Goal: Information Seeking & Learning: Learn about a topic

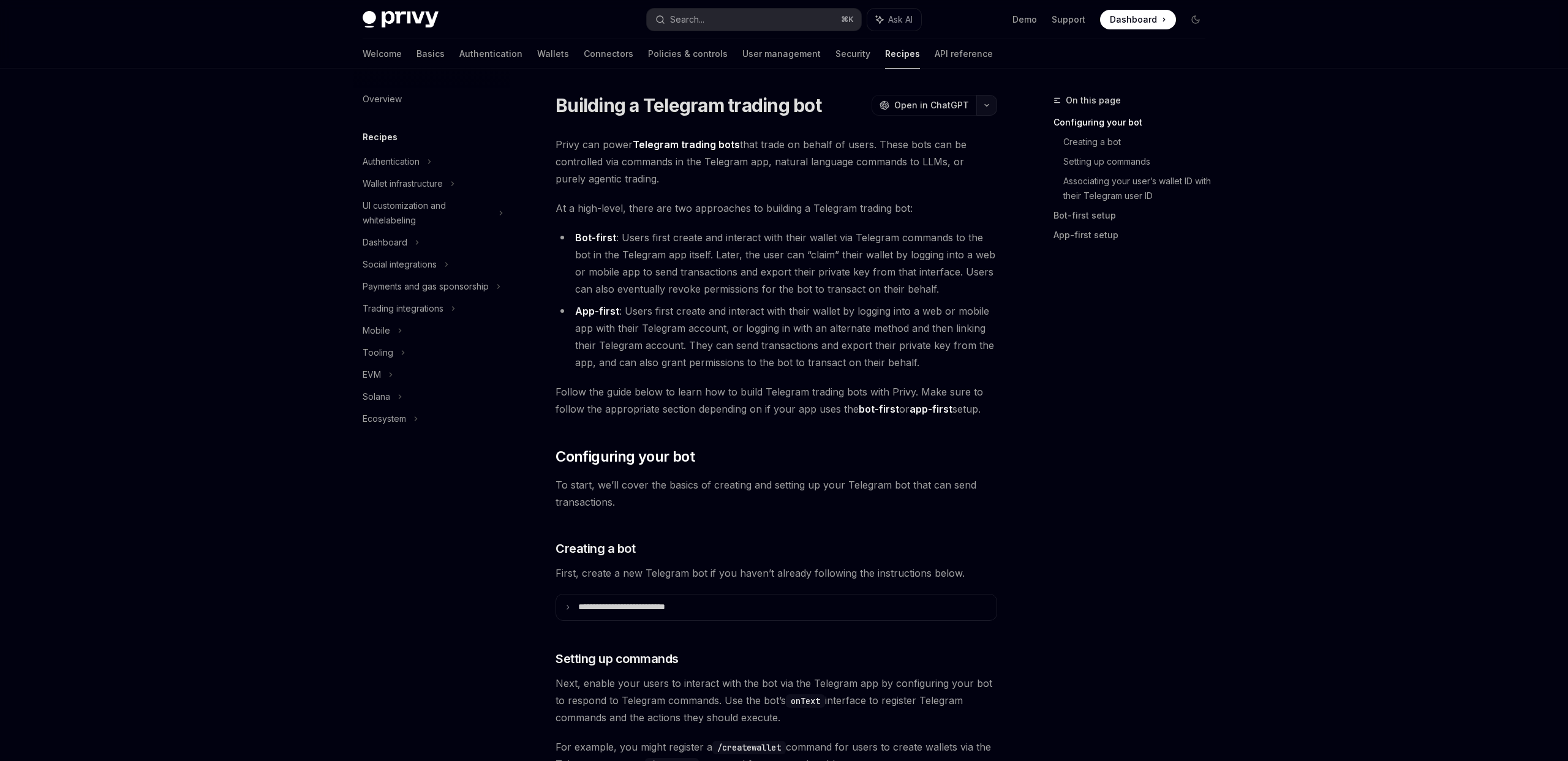
click at [987, 103] on icon "button" at bounding box center [987, 105] width 14 height 5
click at [931, 190] on div "Copy page" at bounding box center [928, 189] width 120 height 12
click at [988, 105] on icon "button" at bounding box center [987, 105] width 14 height 5
click at [918, 193] on div "Copy page" at bounding box center [928, 189] width 120 height 12
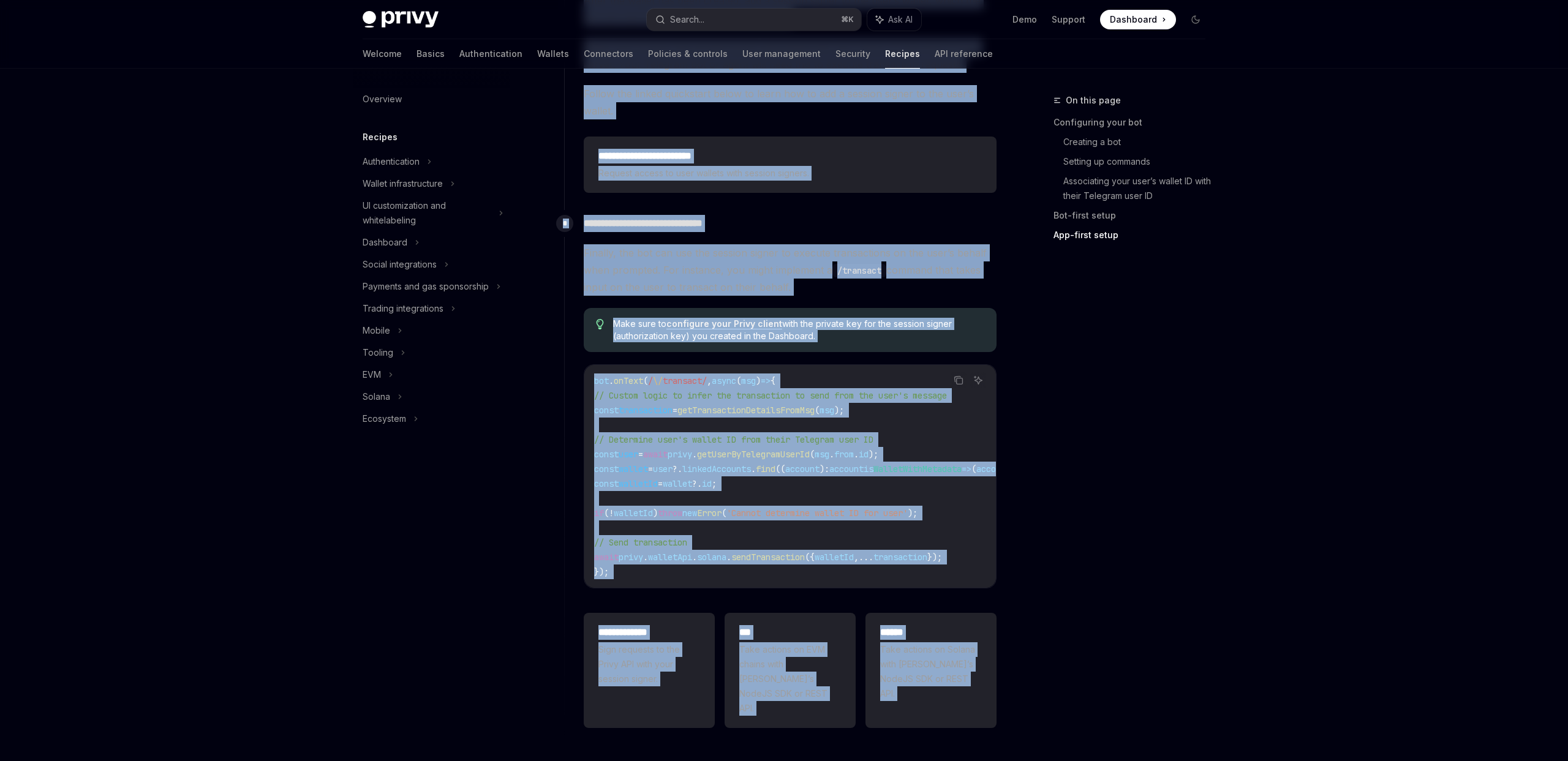
scroll to position [2630, 0]
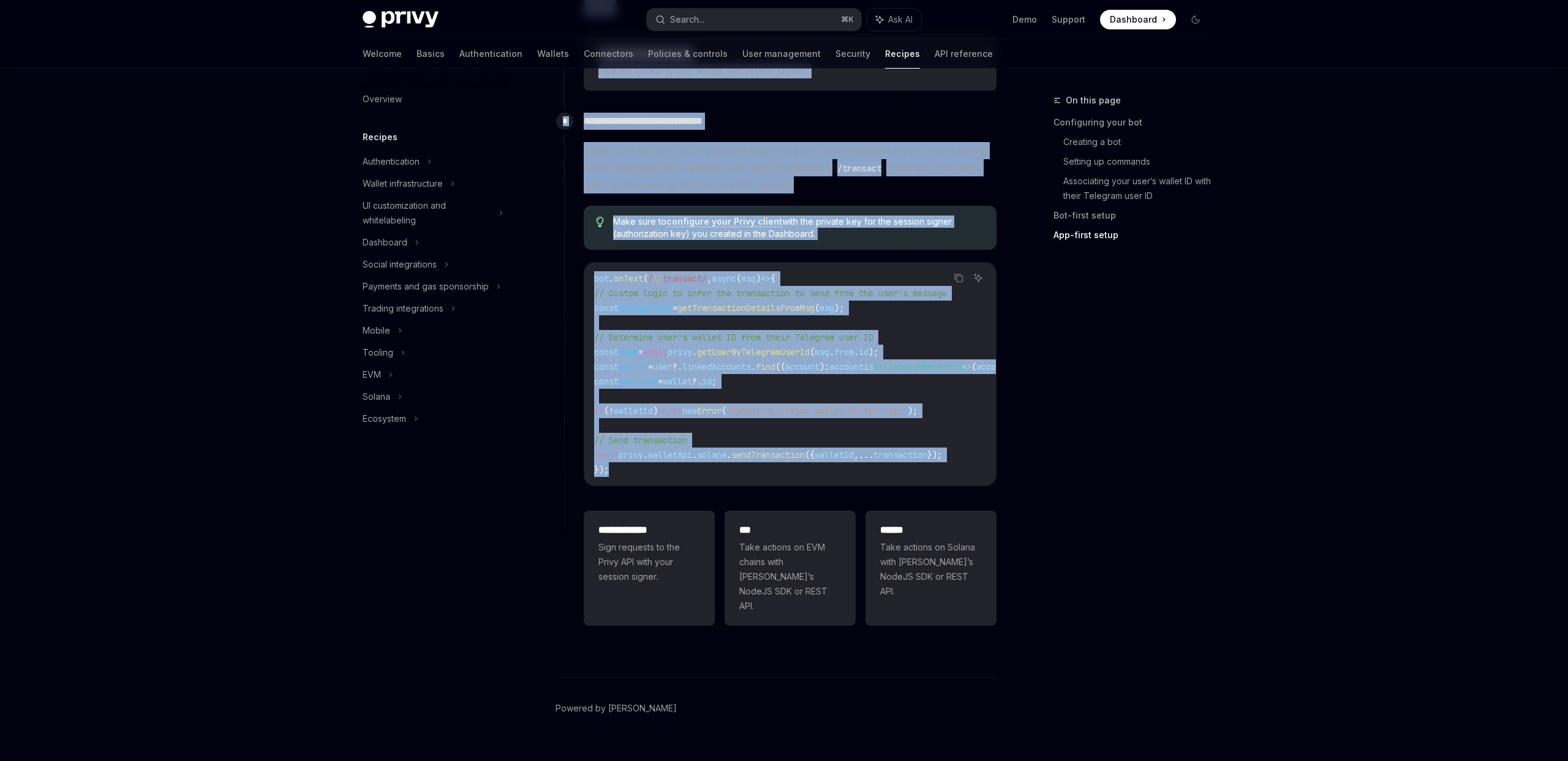
drag, startPoint x: 560, startPoint y: 107, endPoint x: 806, endPoint y: 472, distance: 440.2
copy div "Building a Telegram trading bot OpenAI Open in ChatGPT OpenAI Open in ChatGPT P…"
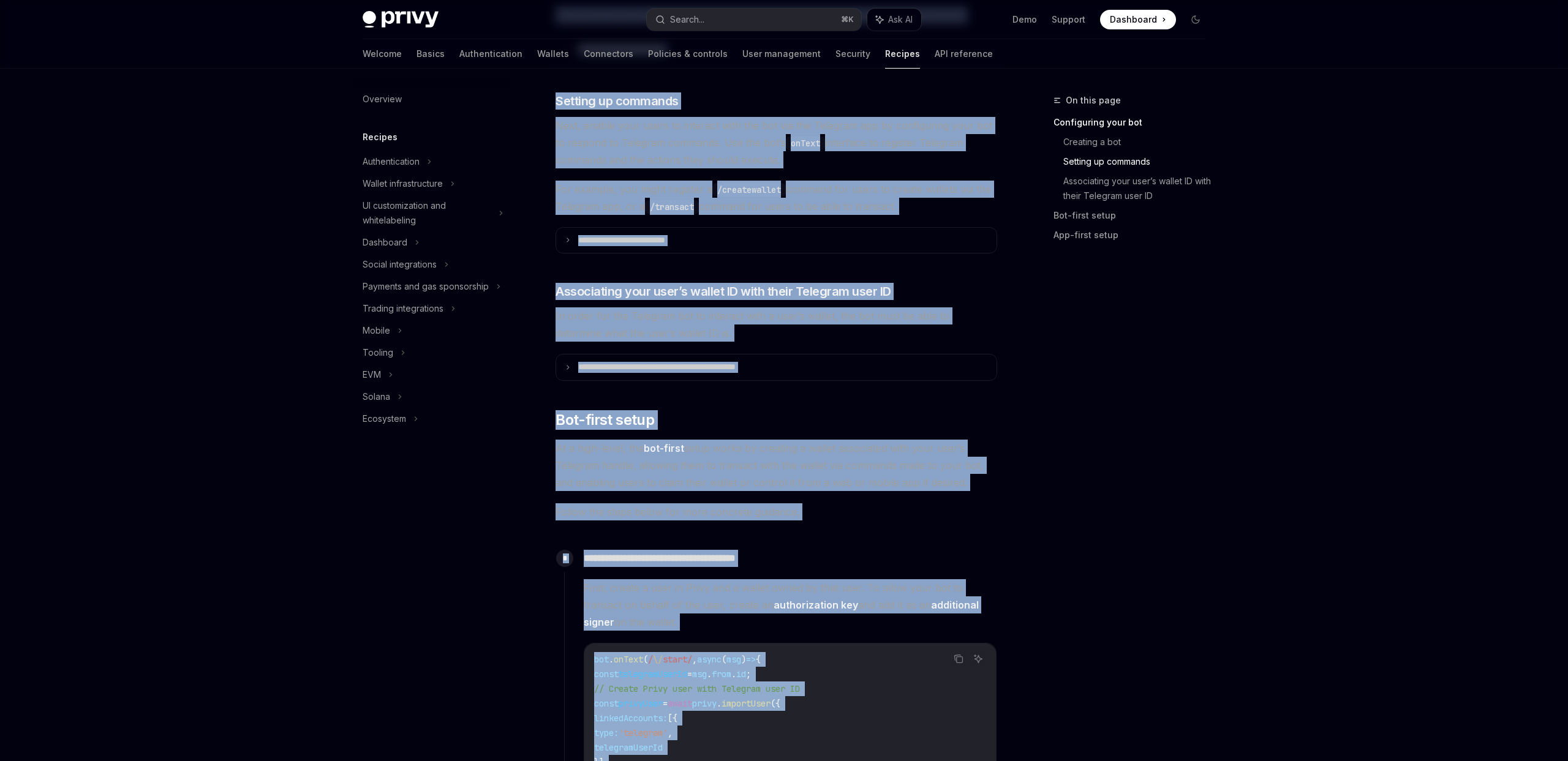
scroll to position [0, 0]
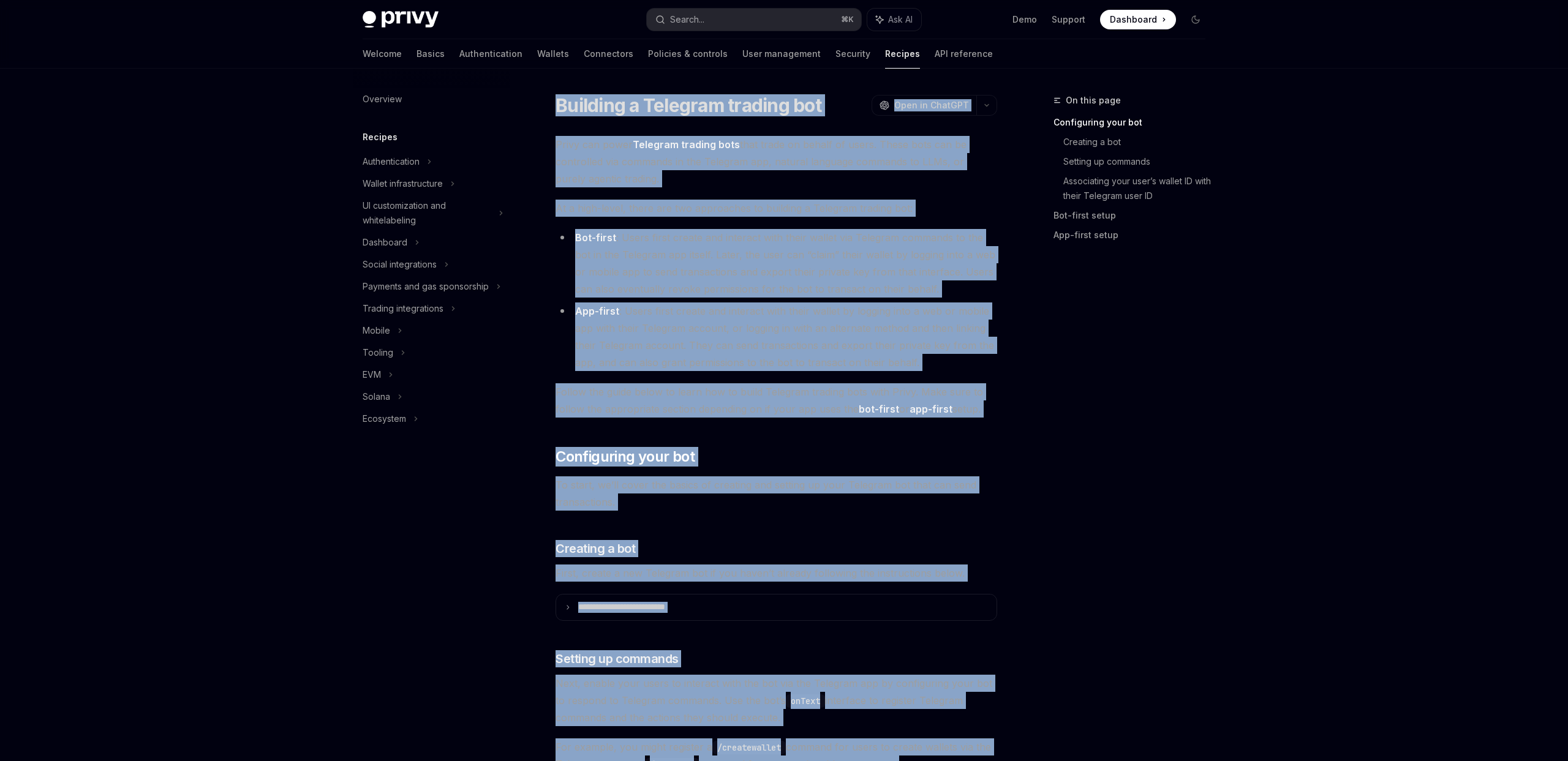
click at [753, 353] on li "App-first : Users first create and interact with their wallet by logging into a…" at bounding box center [776, 336] width 442 height 68
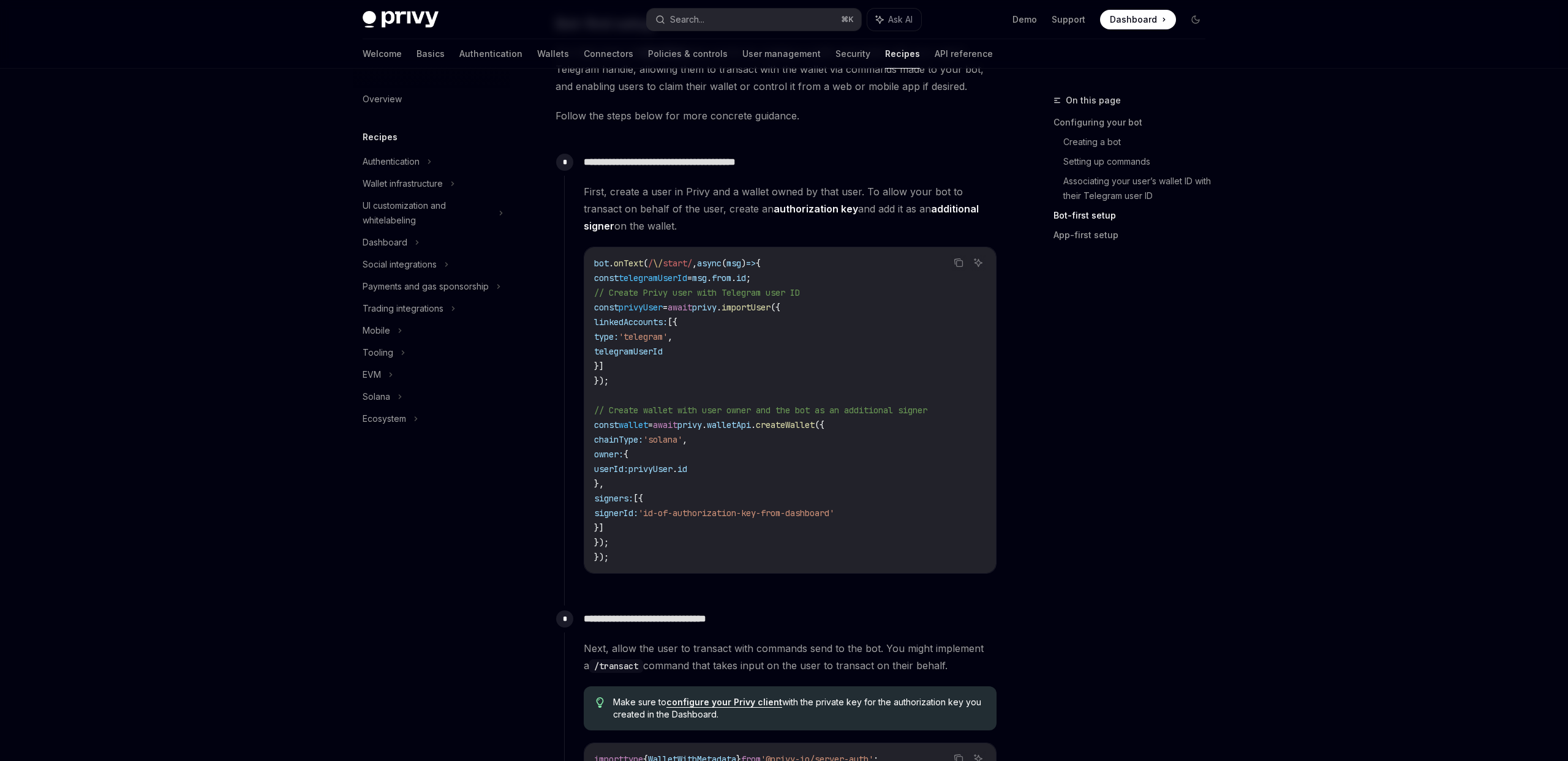
scroll to position [958, 0]
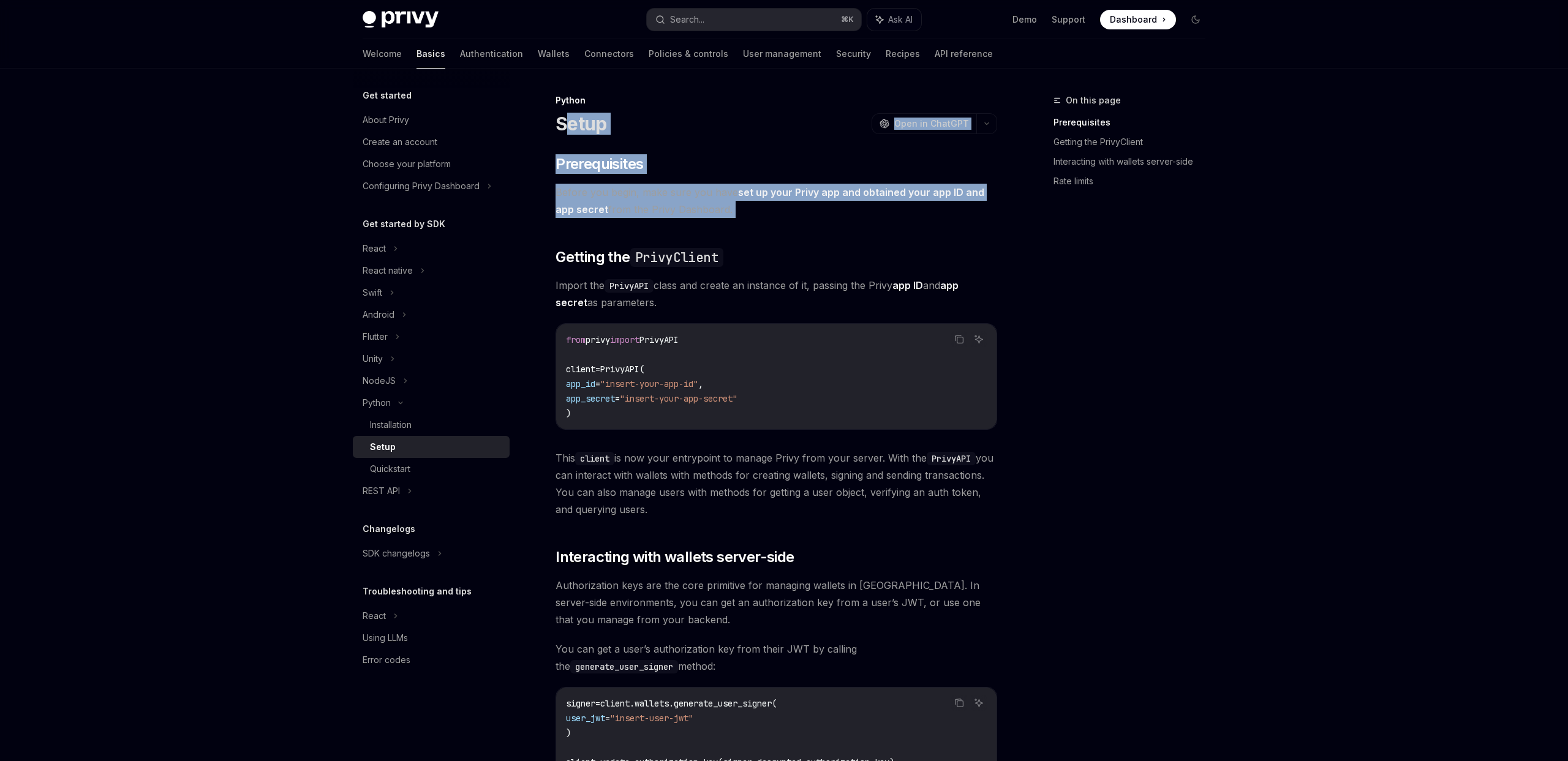
drag, startPoint x: 566, startPoint y: 124, endPoint x: 609, endPoint y: 149, distance: 49.7
click at [621, 222] on div "Python Setup OpenAI Open in ChatGPT OpenAI Open in ChatGPT ​ Prerequisites Befo…" at bounding box center [661, 595] width 676 height 1004
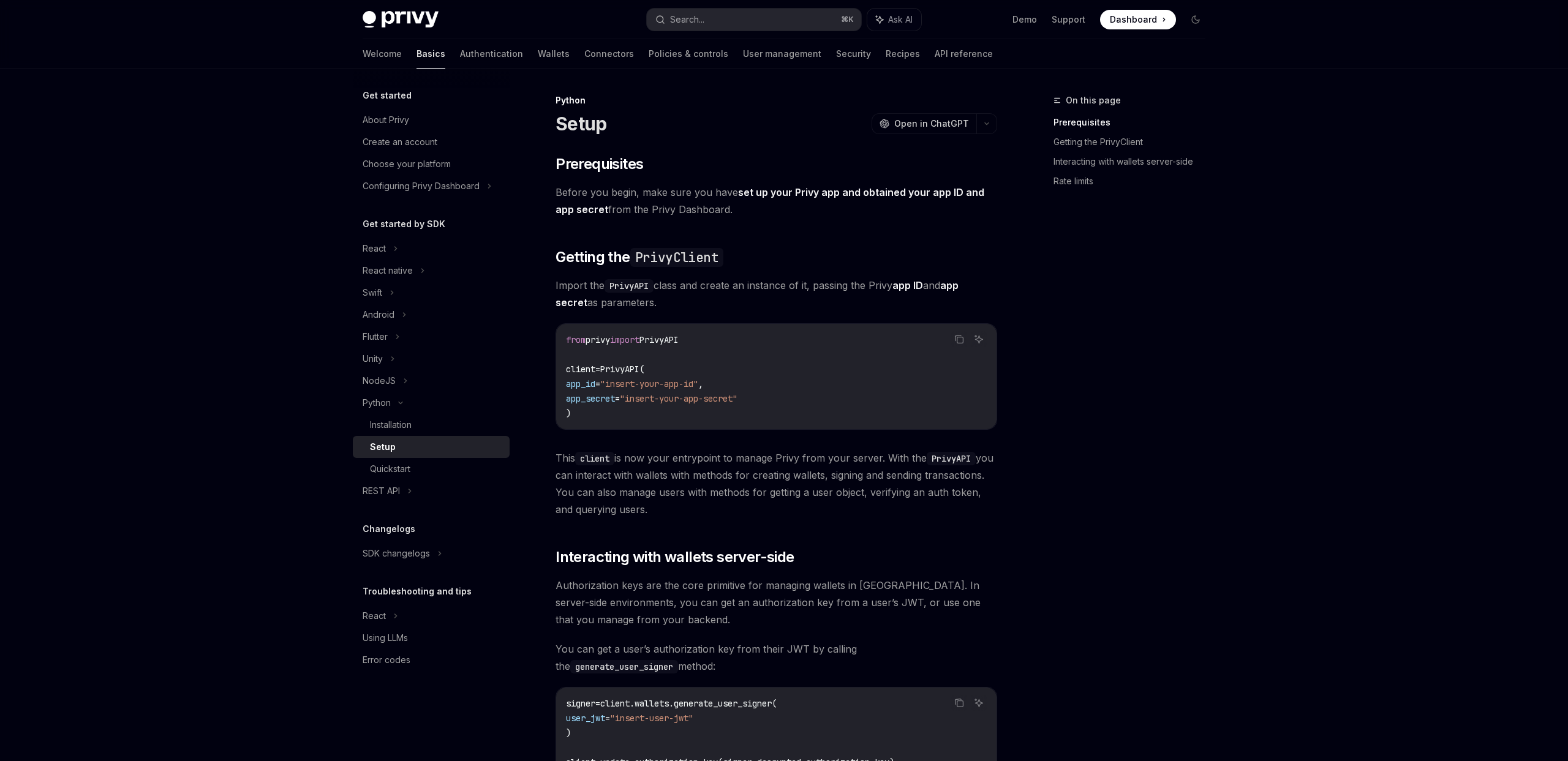
click at [569, 96] on div "Python" at bounding box center [776, 100] width 442 height 12
click at [991, 125] on button "button" at bounding box center [986, 123] width 21 height 21
click at [926, 211] on div "Copy page" at bounding box center [928, 208] width 120 height 12
click at [986, 125] on icon "button" at bounding box center [987, 123] width 14 height 5
click at [928, 204] on div "Copy page" at bounding box center [928, 208] width 120 height 12
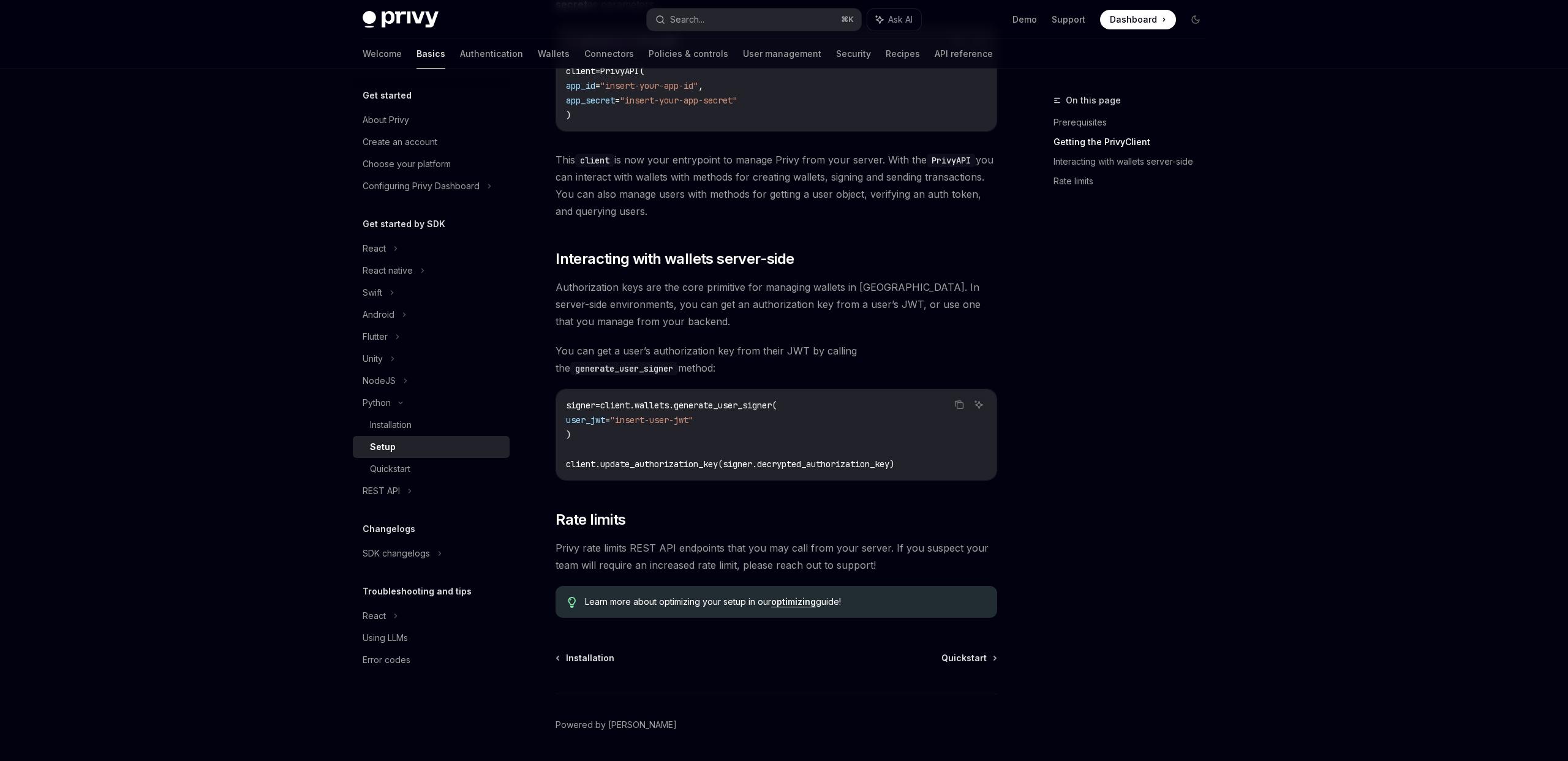
scroll to position [297, 0]
click at [407, 467] on div "Quickstart" at bounding box center [390, 469] width 40 height 14
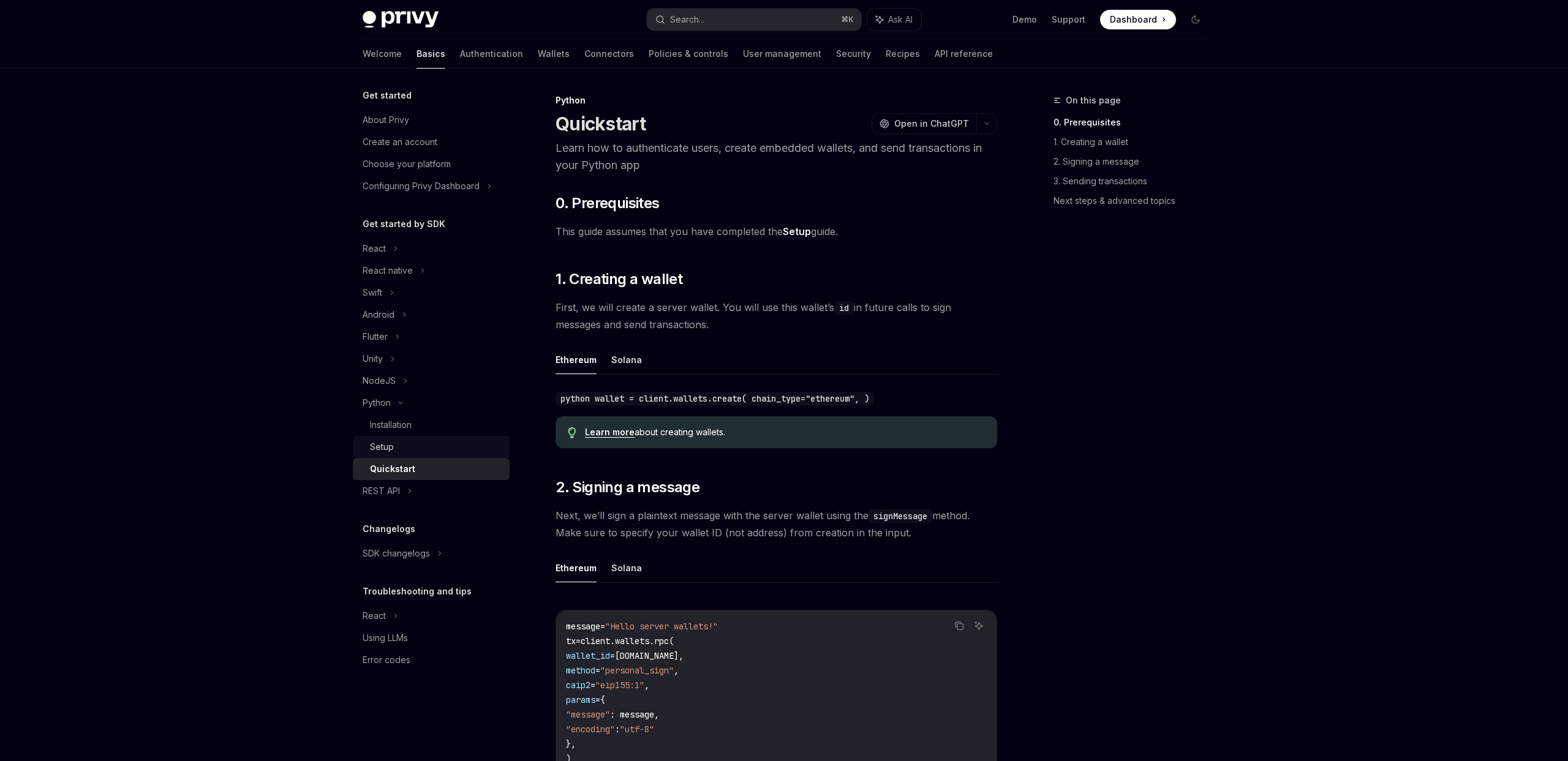
click at [439, 444] on div "Setup" at bounding box center [436, 446] width 133 height 14
type textarea "*"
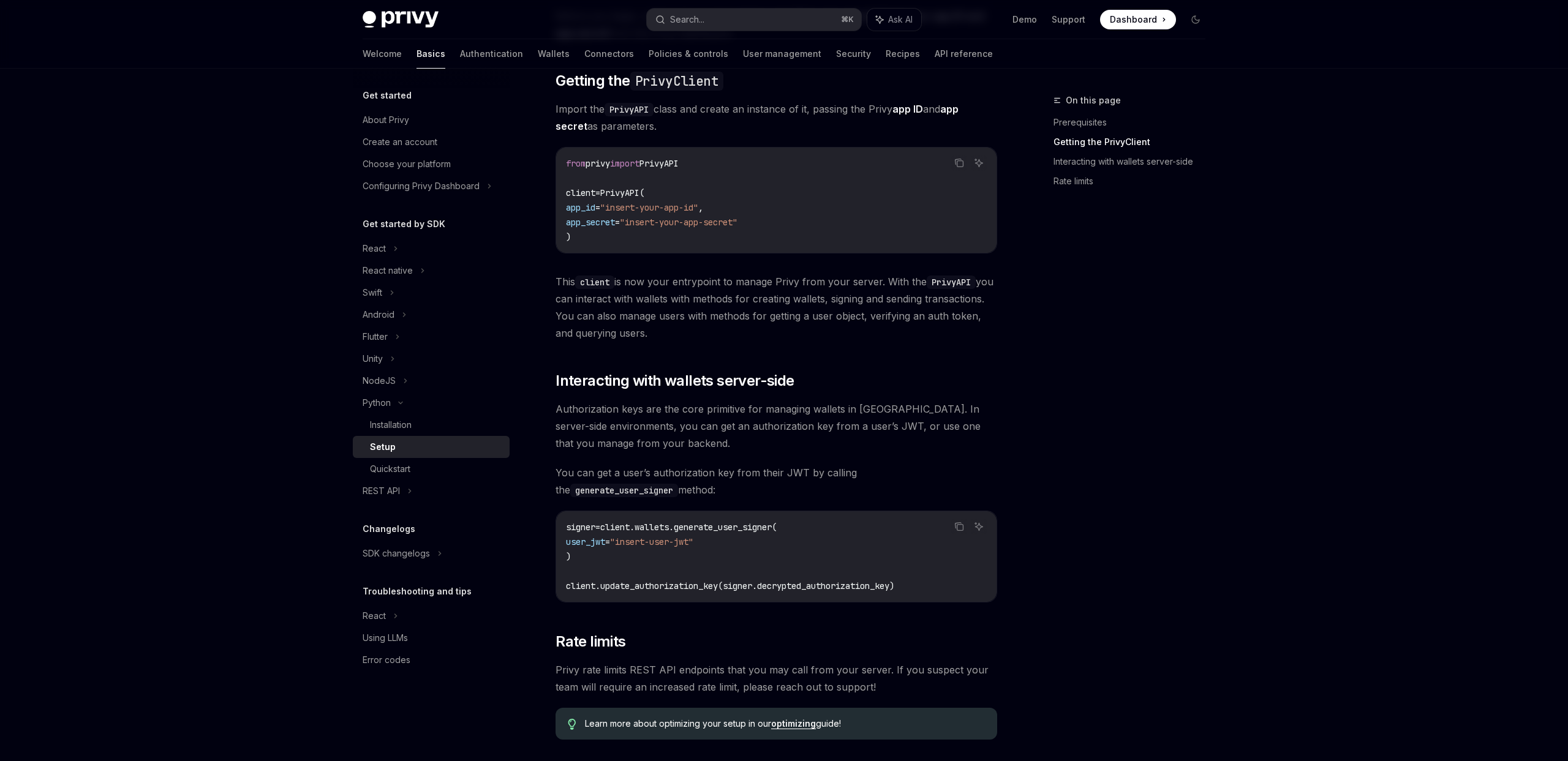
scroll to position [178, 0]
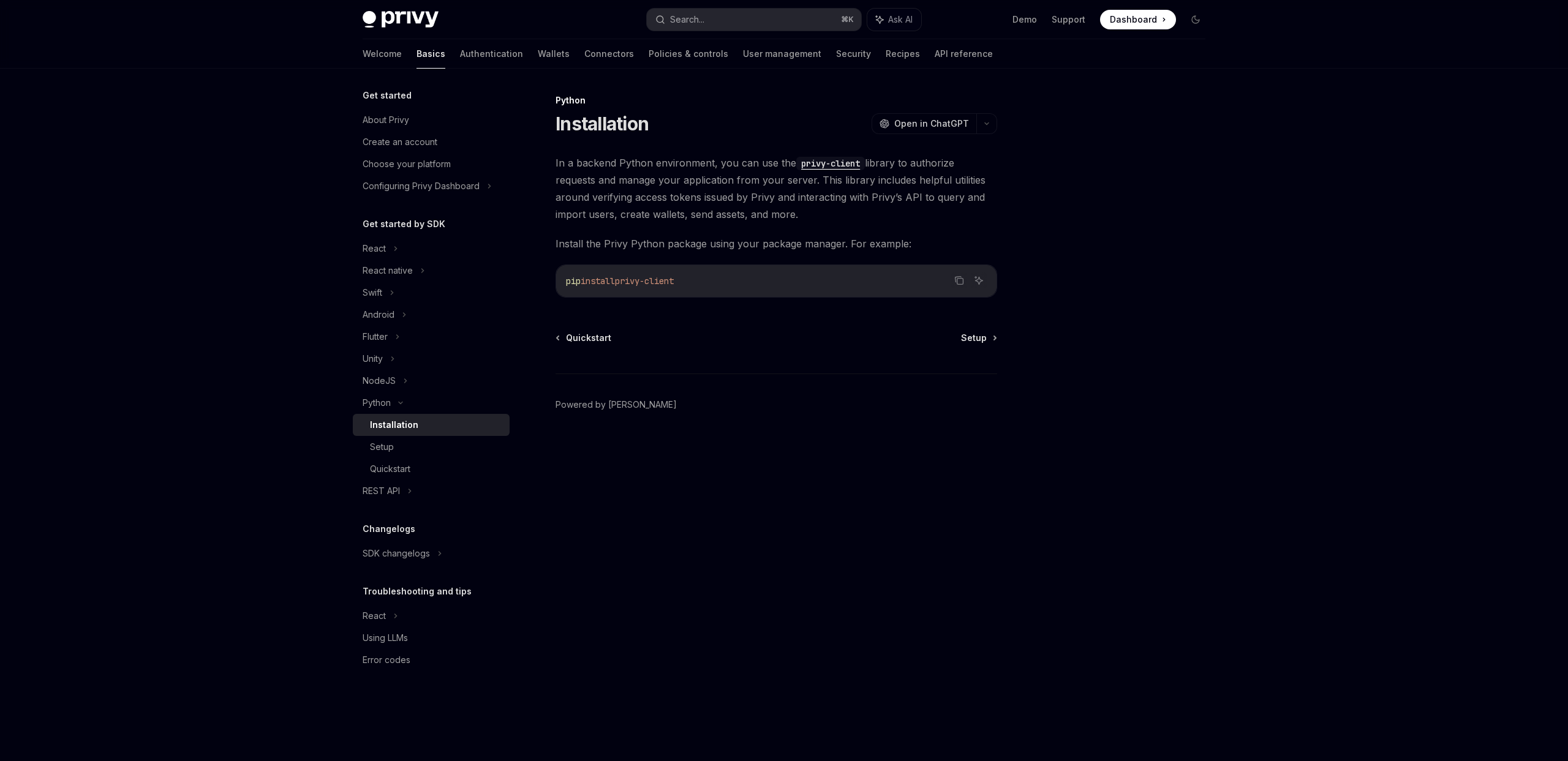
click at [853, 163] on code "privy-client" at bounding box center [830, 163] width 68 height 14
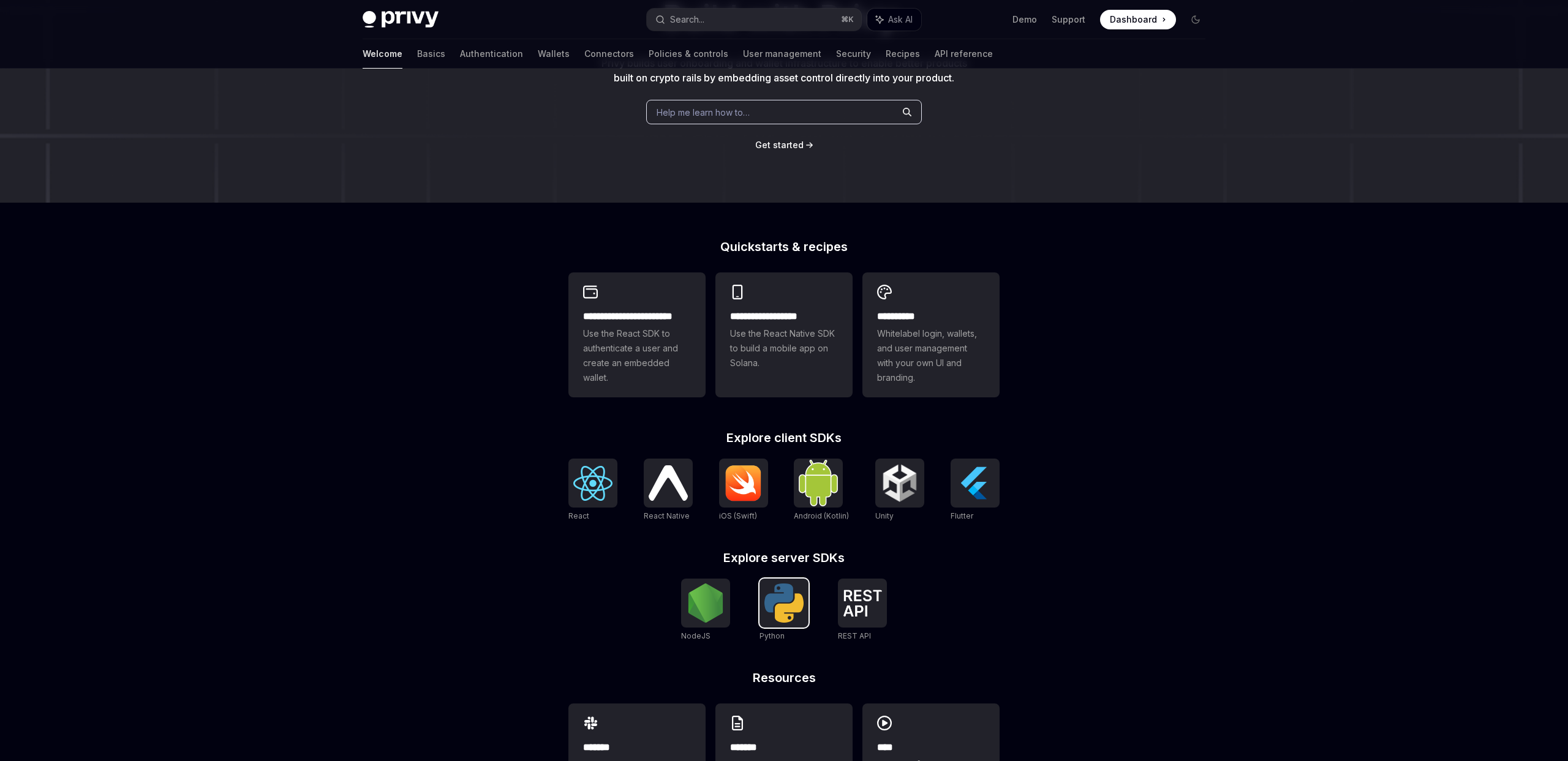
scroll to position [147, 0]
click at [780, 612] on img at bounding box center [784, 601] width 39 height 39
